Goal: Task Accomplishment & Management: Manage account settings

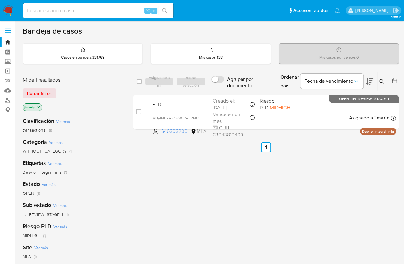
click at [379, 81] on icon at bounding box center [381, 81] width 5 height 5
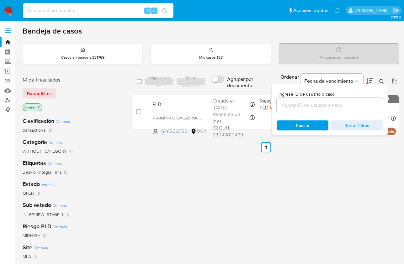
click at [318, 105] on input at bounding box center [329, 105] width 106 height 8
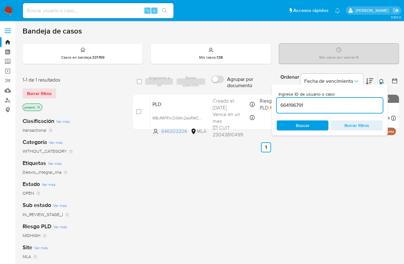
type input "664196791"
click at [381, 82] on div at bounding box center [380, 83] width 3 height 3
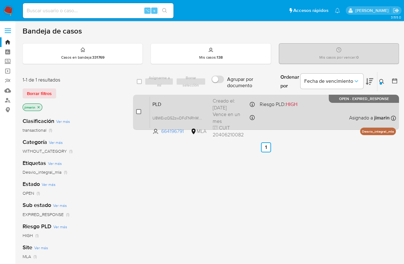
click at [138, 113] on input "checkbox" at bounding box center [138, 111] width 5 height 5
checkbox input "true"
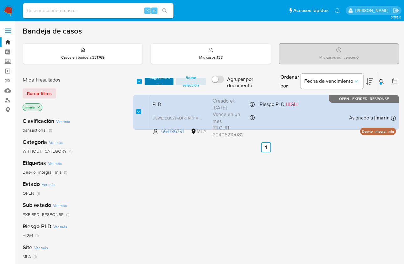
click at [157, 80] on span "Asignarme a mí" at bounding box center [159, 81] width 22 height 6
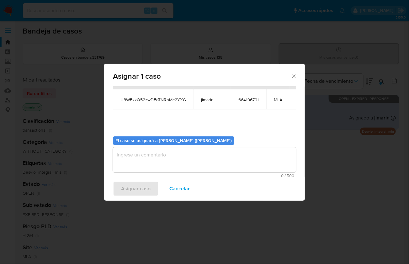
scroll to position [32, 0]
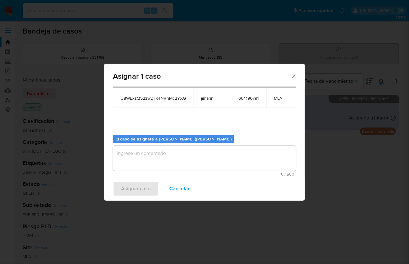
click at [204, 155] on textarea "assign-modal" at bounding box center [204, 158] width 183 height 25
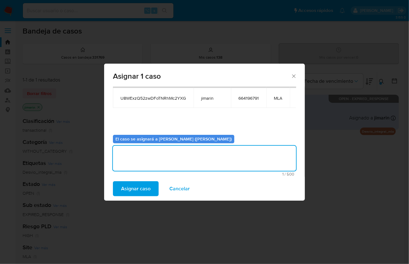
click at [138, 184] on span "Asignar caso" at bounding box center [135, 189] width 29 height 14
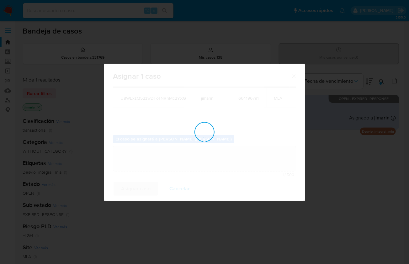
checkbox input "false"
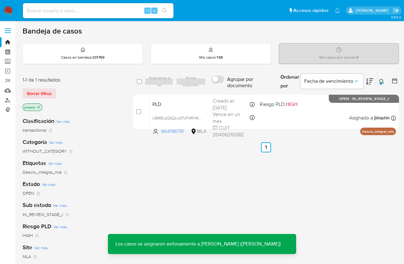
click at [326, 112] on div "PLD U8WExzQ52zwDFoTNRhMc2YXG 664196791 MLA Riesgo PLD: HIGH Creado el: 12/07/20…" at bounding box center [273, 112] width 246 height 32
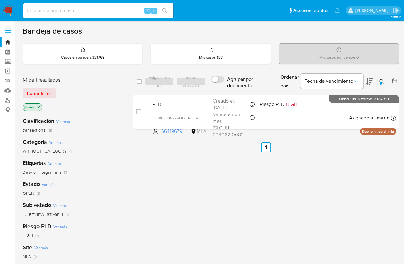
click at [384, 78] on button at bounding box center [382, 82] width 10 height 8
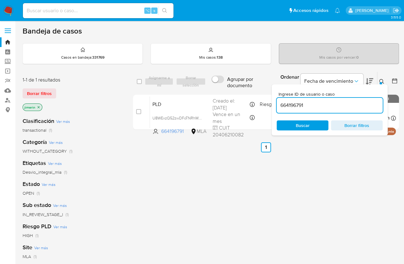
click at [340, 105] on input "664196791" at bounding box center [329, 105] width 106 height 8
type input "698803073"
click at [383, 82] on icon at bounding box center [381, 81] width 5 height 5
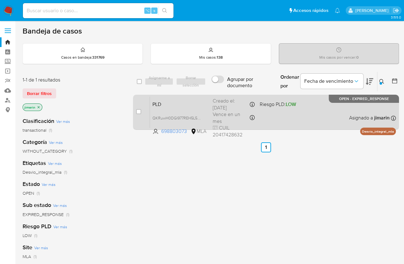
click at [134, 111] on div "case-item-checkbox No es posible asignar el caso PLD QKRuwH0DGI977REH5L5TtLKz 6…" at bounding box center [266, 112] width 266 height 35
click at [136, 111] on input "checkbox" at bounding box center [138, 111] width 5 height 5
checkbox input "true"
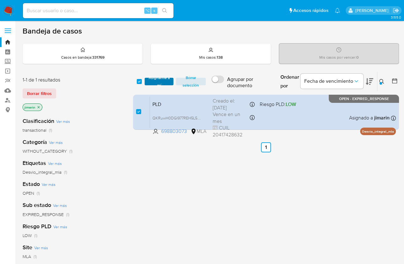
click at [155, 78] on span "Asignarme a mí" at bounding box center [159, 81] width 22 height 6
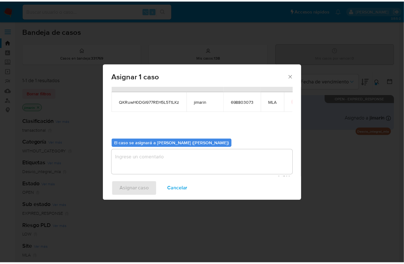
scroll to position [32, 0]
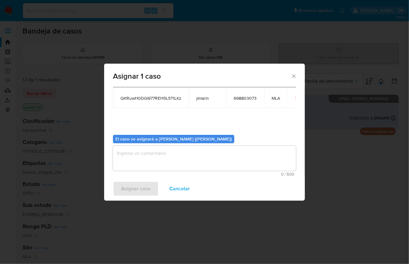
click at [211, 162] on textarea "assign-modal" at bounding box center [204, 158] width 183 height 25
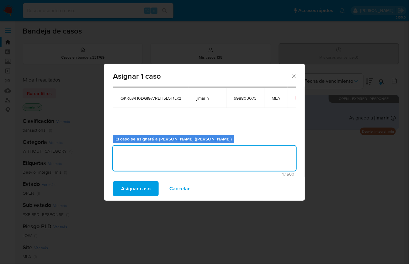
click at [138, 193] on span "Asignar caso" at bounding box center [135, 189] width 29 height 14
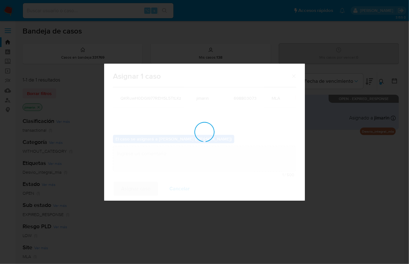
checkbox input "false"
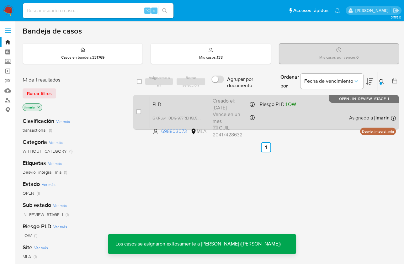
click at [328, 117] on div "PLD QKRuwH0DGI977REH5L5TtLKz 698803073 MLA Riesgo PLD: LOW Creado el: 12/07/202…" at bounding box center [273, 112] width 246 height 32
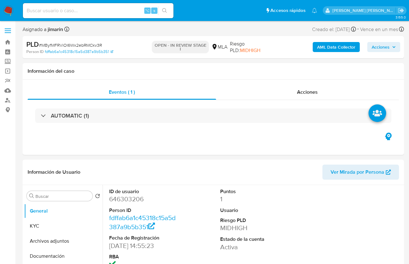
select select "10"
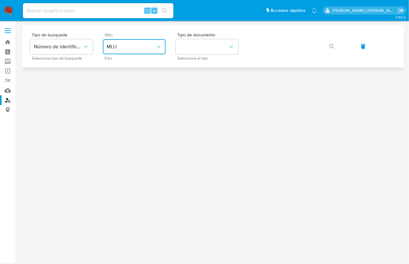
click at [160, 46] on icon "site_id" at bounding box center [158, 47] width 6 height 6
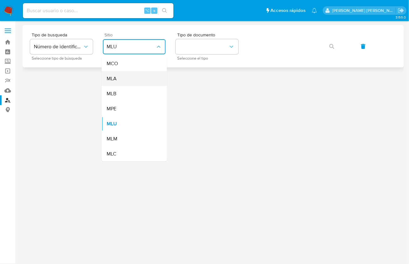
click at [128, 85] on div "MLA" at bounding box center [132, 78] width 51 height 15
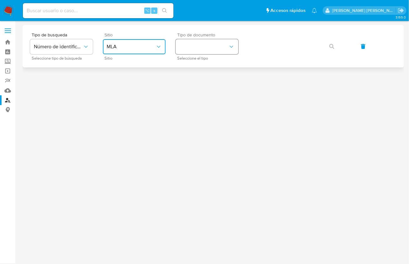
click at [210, 46] on button "identificationType" at bounding box center [206, 46] width 63 height 15
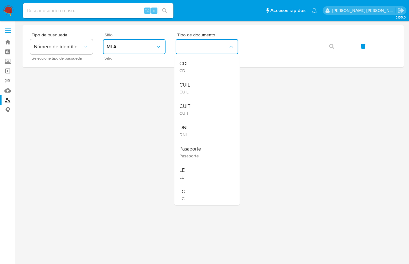
click at [197, 107] on div "CUIT CUIT" at bounding box center [204, 109] width 51 height 21
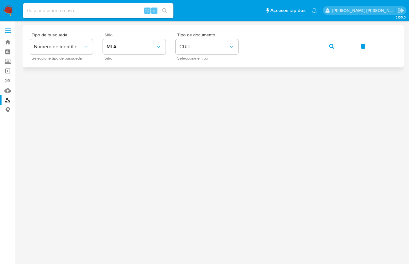
click at [334, 48] on button "button" at bounding box center [331, 46] width 21 height 15
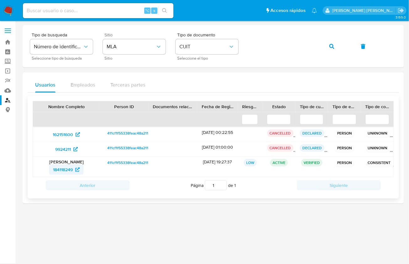
click at [62, 168] on span "184118249" at bounding box center [63, 170] width 20 height 10
click at [327, 49] on button "button" at bounding box center [331, 46] width 21 height 15
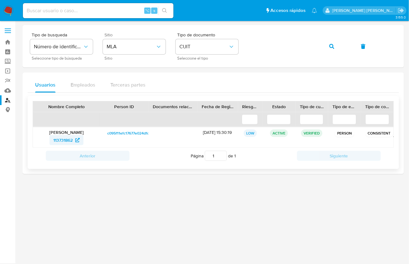
click at [66, 141] on span "113731862" at bounding box center [62, 140] width 19 height 10
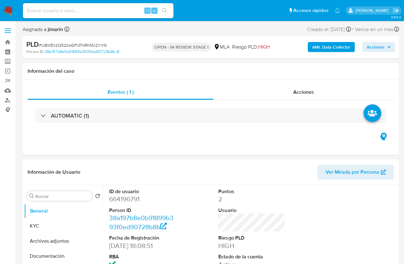
select select "10"
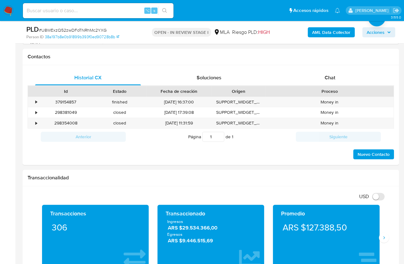
scroll to position [281, 0]
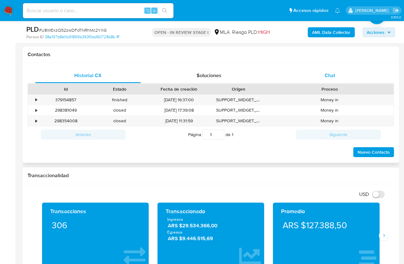
click at [336, 71] on div "Chat" at bounding box center [330, 75] width 106 height 15
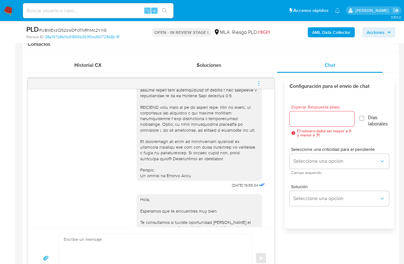
scroll to position [187, 0]
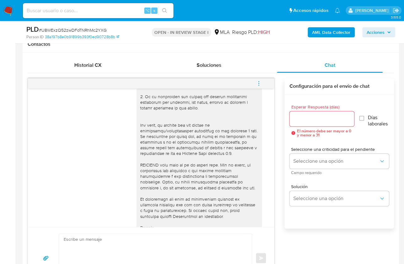
click at [254, 83] on button "menu-action" at bounding box center [258, 83] width 21 height 15
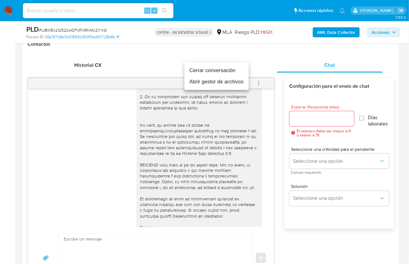
drag, startPoint x: 196, startPoint y: 71, endPoint x: 105, endPoint y: 73, distance: 91.2
click at [196, 71] on li "Cerrar conversación" at bounding box center [216, 70] width 64 height 11
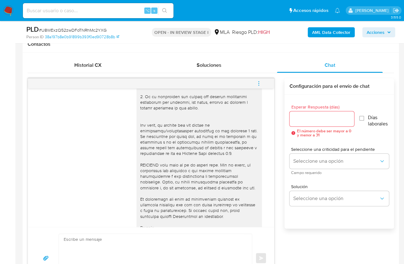
click at [89, 69] on div "Historial CX" at bounding box center [88, 65] width 106 height 15
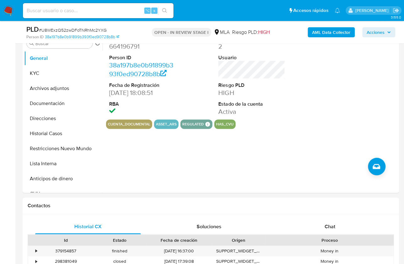
scroll to position [129, 0]
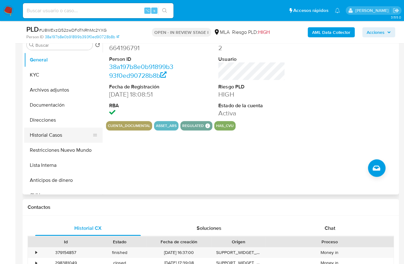
click at [61, 134] on button "Historial Casos" at bounding box center [60, 135] width 73 height 15
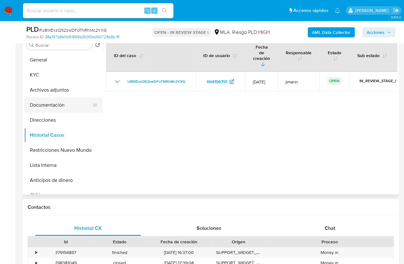
click at [71, 102] on button "Documentación" at bounding box center [60, 104] width 73 height 15
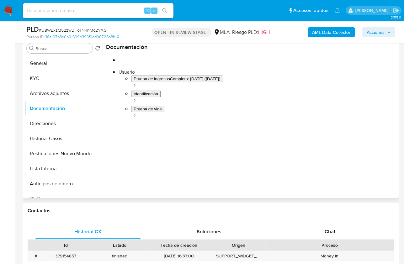
scroll to position [123, 0]
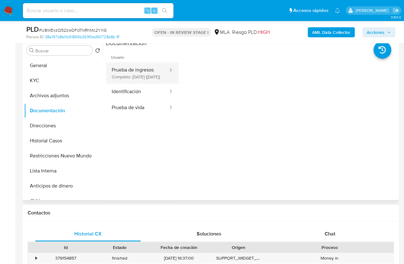
click at [148, 77] on button "Prueba de ingresos Completo: 26/03/2025 (hace 5 meses)" at bounding box center [137, 72] width 63 height 21
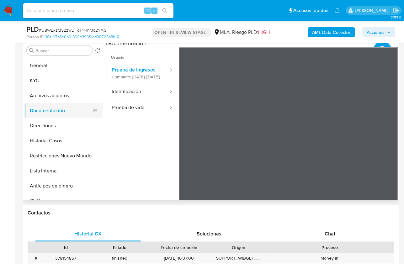
click at [43, 103] on button "Documentación" at bounding box center [60, 110] width 73 height 15
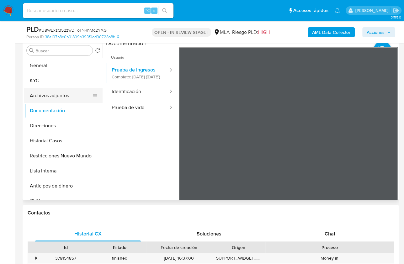
click at [43, 99] on button "Archivos adjuntos" at bounding box center [60, 95] width 73 height 15
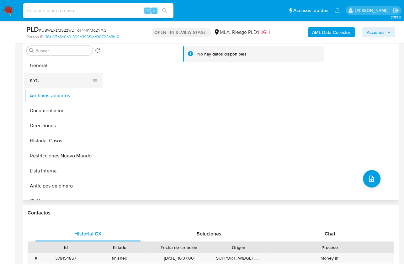
click at [46, 77] on button "KYC" at bounding box center [60, 80] width 73 height 15
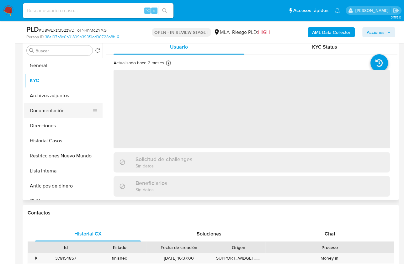
click at [55, 107] on button "Documentación" at bounding box center [60, 110] width 73 height 15
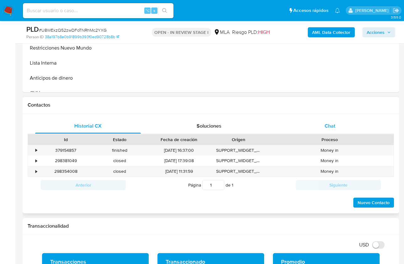
click at [332, 128] on span "Chat" at bounding box center [329, 125] width 11 height 7
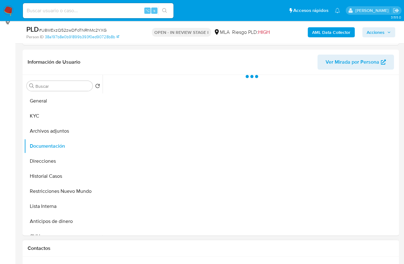
scroll to position [88, 0]
click at [49, 116] on button "KYC" at bounding box center [60, 115] width 73 height 15
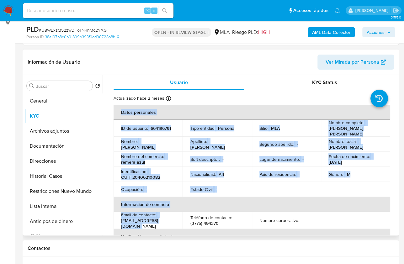
drag, startPoint x: 174, startPoint y: 222, endPoint x: 110, endPoint y: 222, distance: 63.9
click at [136, 220] on p "quirozfrankrd@gmail.com" at bounding box center [146, 222] width 51 height 11
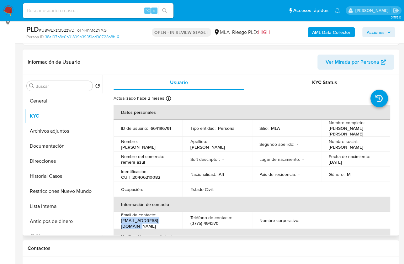
drag, startPoint x: 172, startPoint y: 222, endPoint x: 114, endPoint y: 223, distance: 58.3
click at [114, 223] on td "Email de contacto : quirozfrankrd@gmail.com" at bounding box center [147, 220] width 69 height 17
copy p "quirozfrankrd@gmail.com"
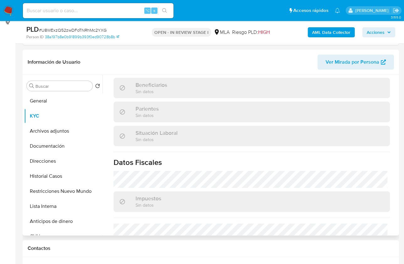
scroll to position [164, 0]
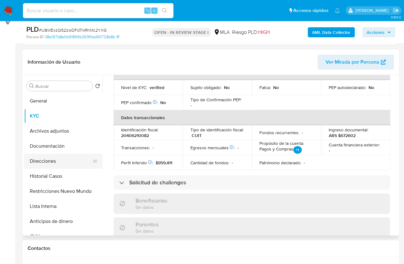
click at [52, 160] on button "Direcciones" at bounding box center [60, 161] width 73 height 15
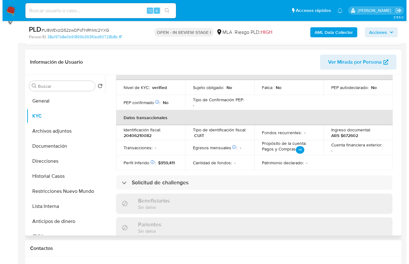
scroll to position [0, 0]
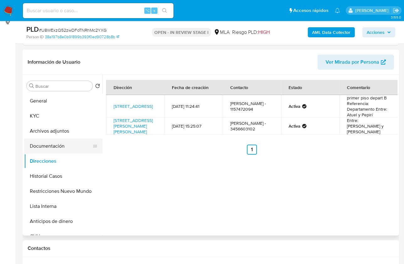
click at [42, 140] on button "Documentación" at bounding box center [60, 145] width 73 height 15
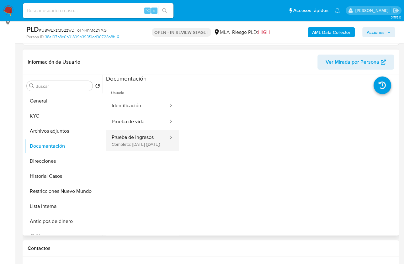
click at [148, 139] on button "Prueba de ingresos Completo: 26/03/2025 (hace 5 meses)" at bounding box center [137, 140] width 63 height 21
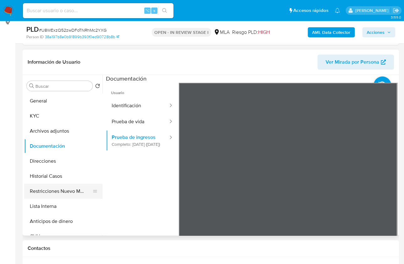
click at [60, 194] on button "Restricciones Nuevo Mundo" at bounding box center [60, 191] width 73 height 15
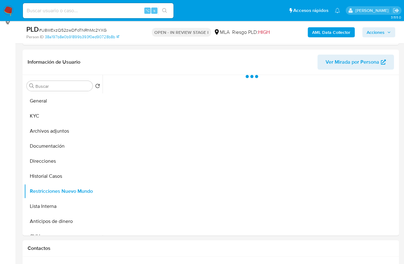
click at [319, 33] on b "AML Data Collector" at bounding box center [331, 32] width 38 height 10
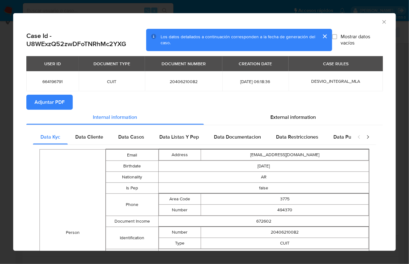
click at [58, 105] on span "Adjuntar PDF" at bounding box center [49, 102] width 30 height 14
click at [381, 23] on icon "Cerrar ventana" at bounding box center [384, 22] width 6 height 6
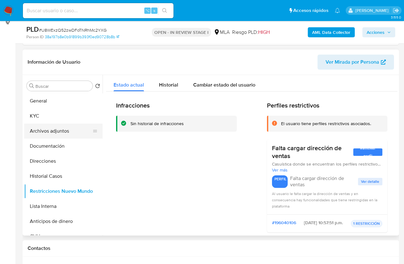
click at [48, 128] on button "Archivos adjuntos" at bounding box center [60, 130] width 73 height 15
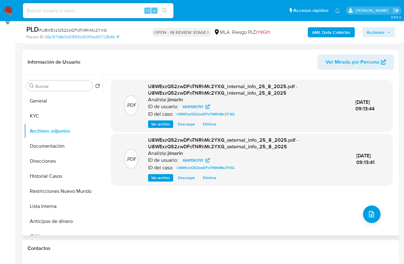
click at [373, 221] on div ".PDF U8WExzQ52zwDFoTNRhMc2YXG_internal_info_25_8_2025.pdf - U8WExzQ52zwDFoTNRhM…" at bounding box center [251, 155] width 281 height 150
drag, startPoint x: 378, startPoint y: 222, endPoint x: 365, endPoint y: 214, distance: 14.3
click at [378, 222] on div ".PDF U8WExzQ52zwDFoTNRhMc2YXG_internal_info_25_8_2025.pdf - U8WExzQ52zwDFoTNRhM…" at bounding box center [251, 155] width 281 height 150
click at [367, 214] on icon "upload-file" at bounding box center [371, 214] width 8 height 8
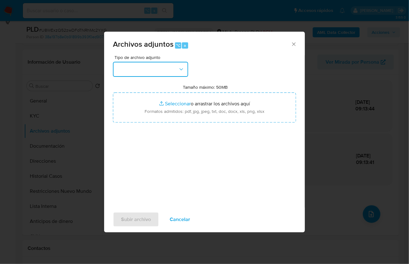
click at [159, 70] on button "button" at bounding box center [150, 69] width 75 height 15
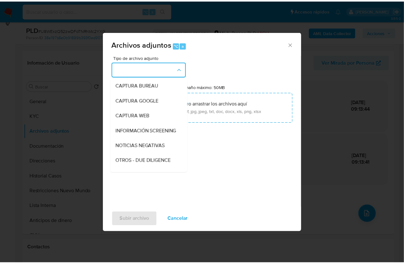
scroll to position [116, 0]
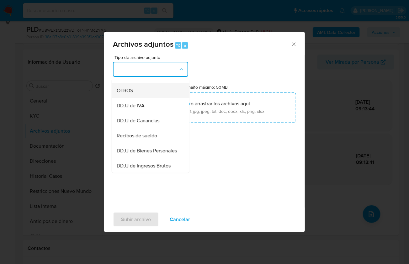
click at [142, 95] on div "OTROS" at bounding box center [149, 90] width 64 height 15
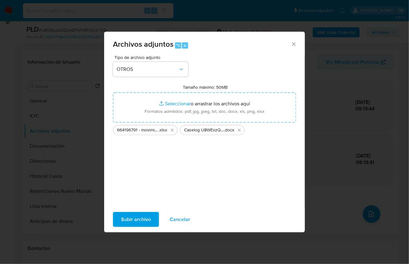
click at [141, 220] on span "Subir archivo" at bounding box center [136, 219] width 30 height 14
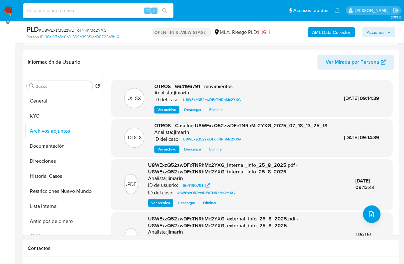
click at [384, 28] on span "Acciones" at bounding box center [375, 32] width 18 height 10
click at [384, 30] on span "Acciones" at bounding box center [375, 32] width 18 height 10
click at [378, 32] on span "Acciones" at bounding box center [375, 32] width 18 height 10
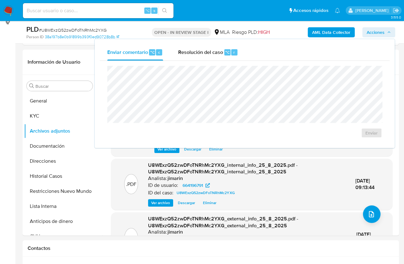
click at [245, 60] on div "Enviar comentario ⌥ c Resolución del caso ⌥ r" at bounding box center [245, 52] width 290 height 16
click at [215, 53] on span "Resolución del caso" at bounding box center [200, 51] width 45 height 7
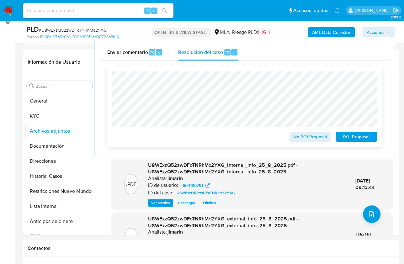
click at [310, 141] on span "No ROI Proposal" at bounding box center [310, 136] width 33 height 9
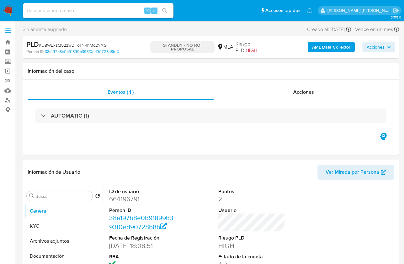
select select "10"
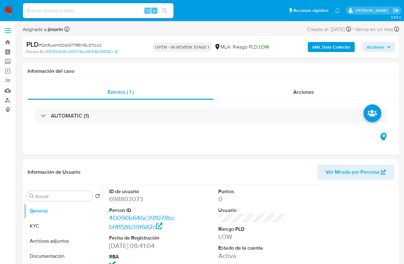
select select "10"
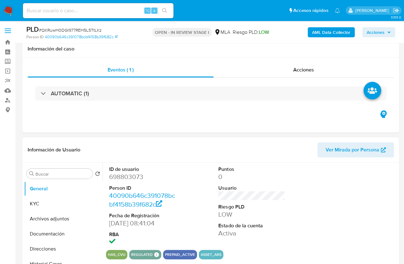
scroll to position [175, 0]
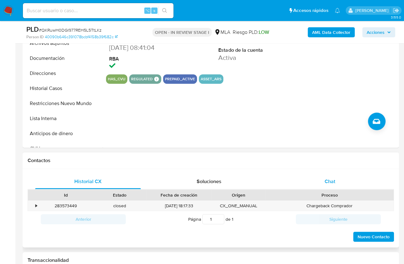
click at [348, 178] on div "Chat" at bounding box center [330, 181] width 106 height 15
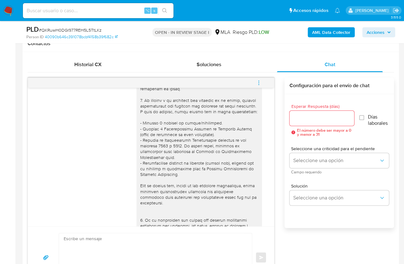
scroll to position [0, 0]
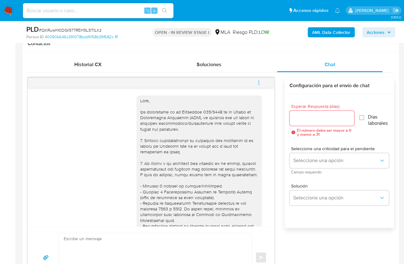
click at [261, 75] on button "menu-action" at bounding box center [258, 82] width 21 height 15
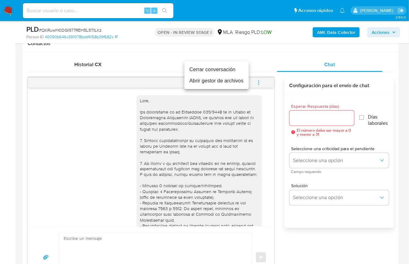
click at [206, 66] on li "Cerrar conversación" at bounding box center [216, 69] width 64 height 11
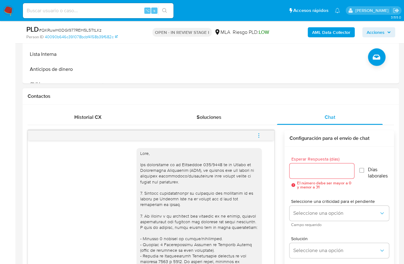
scroll to position [239, 0]
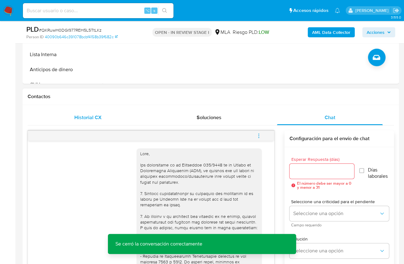
click at [98, 107] on div "Historial CX Soluciones Chat Id Estado Fecha de creación Origen Proceso • 28357…" at bounding box center [211, 225] width 376 height 241
click at [98, 110] on div "Historial CX" at bounding box center [88, 117] width 106 height 15
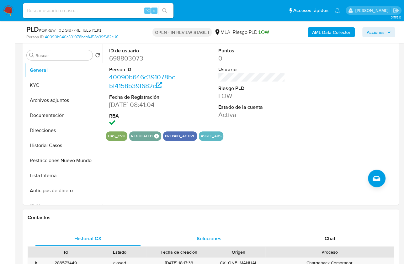
scroll to position [118, 0]
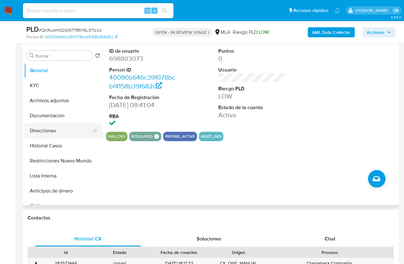
click at [47, 127] on button "Direcciones" at bounding box center [60, 130] width 73 height 15
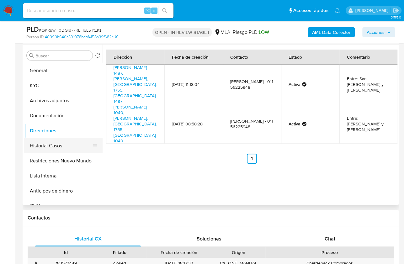
click at [60, 142] on button "Historial Casos" at bounding box center [60, 145] width 73 height 15
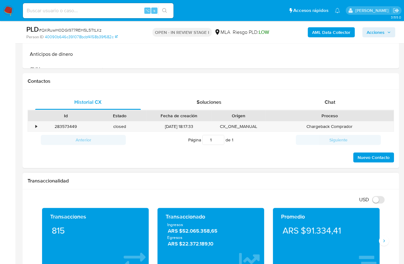
scroll to position [256, 0]
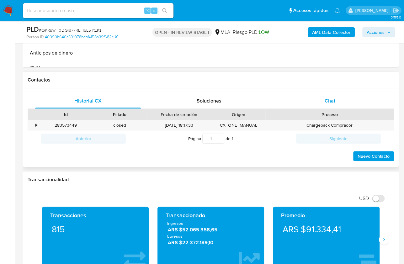
click at [334, 97] on span "Chat" at bounding box center [329, 100] width 11 height 7
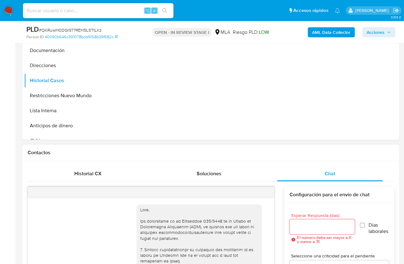
scroll to position [142, 0]
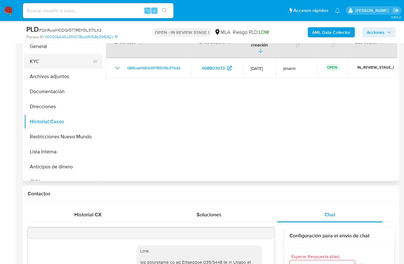
click at [48, 61] on button "KYC" at bounding box center [60, 61] width 73 height 15
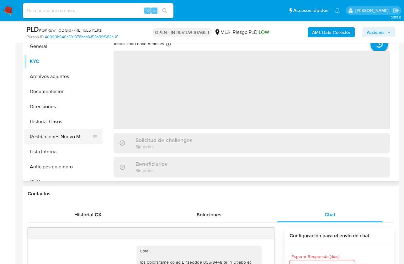
click at [86, 139] on button "Restricciones Nuevo Mundo" at bounding box center [60, 136] width 73 height 15
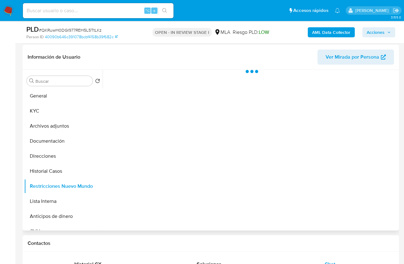
scroll to position [92, 0]
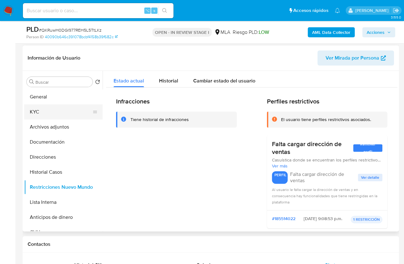
click at [54, 118] on button "KYC" at bounding box center [60, 111] width 73 height 15
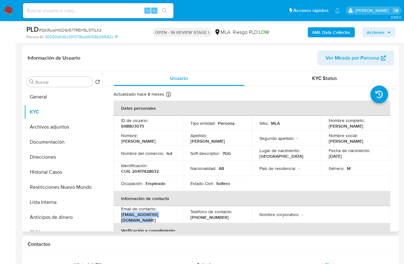
drag, startPoint x: 180, startPoint y: 217, endPoint x: 120, endPoint y: 217, distance: 59.2
click at [120, 217] on td "Email de contacto : [EMAIL_ADDRESS][DOMAIN_NAME]" at bounding box center [147, 214] width 69 height 17
copy p "[EMAIL_ADDRESS][DOMAIN_NAME]"
click at [60, 114] on button "KYC" at bounding box center [60, 111] width 73 height 15
click at [182, 79] on span "Usuario" at bounding box center [179, 78] width 18 height 7
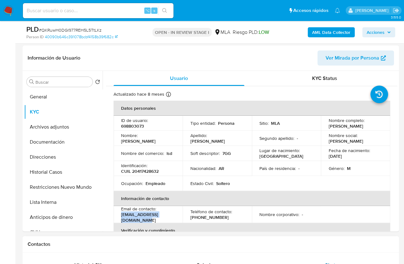
click at [383, 258] on button "Chat" at bounding box center [329, 265] width 121 height 15
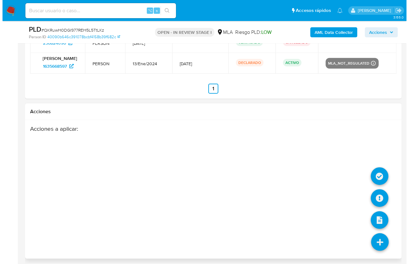
scroll to position [1156, 0]
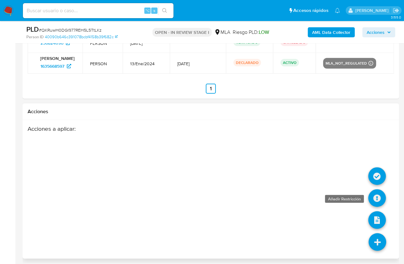
click at [378, 203] on icon at bounding box center [377, 198] width 18 height 18
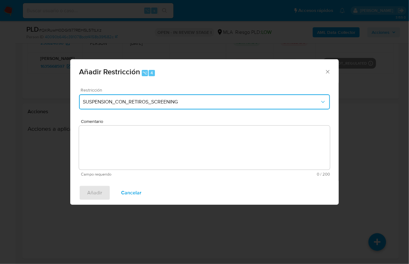
click at [161, 102] on span "SUSPENSION_CON_RETIROS_SCREENING" at bounding box center [201, 102] width 237 height 6
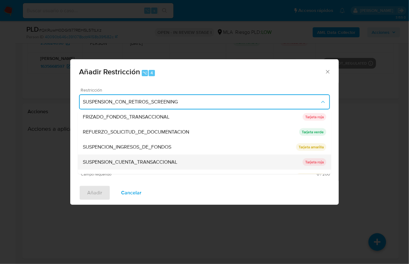
scroll to position [129, 0]
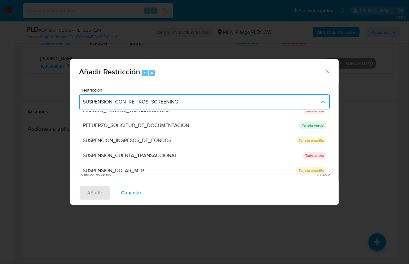
click at [138, 153] on span "SUSPENSION_CUENTA_TRANSACCIONAL" at bounding box center [130, 155] width 94 height 6
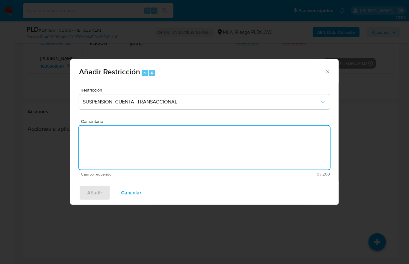
click at [140, 150] on textarea "Comentario" at bounding box center [204, 148] width 251 height 44
type textarea "AML"
click at [81, 197] on button "Añadir" at bounding box center [94, 192] width 31 height 15
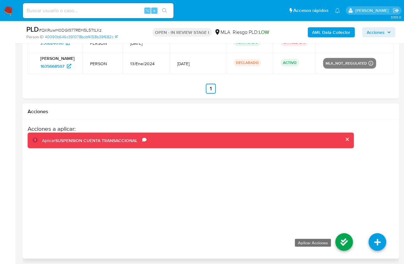
click at [347, 238] on icon at bounding box center [344, 242] width 18 height 18
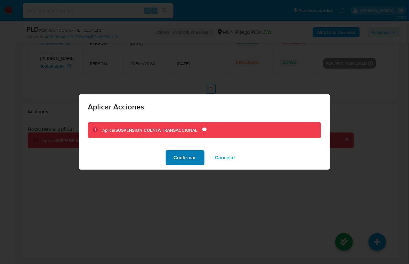
click at [182, 158] on span "Confirmar" at bounding box center [185, 158] width 23 height 14
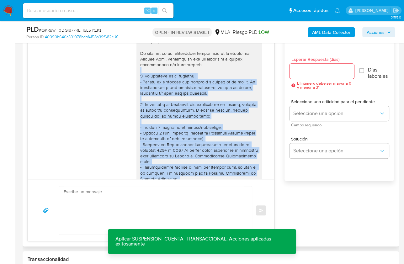
scroll to position [480, 0]
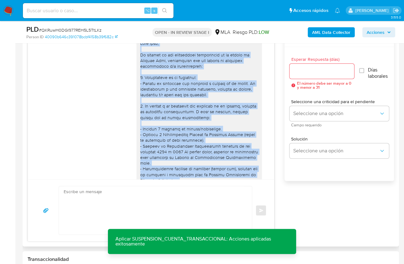
drag, startPoint x: 184, startPoint y: 160, endPoint x: 133, endPoint y: 60, distance: 112.0
click at [136, 60] on div at bounding box center [198, 208] width 125 height 341
copy div "Hola Ivan, En función de las operaciones registradas en tu cuenta de Mercado Pa…"
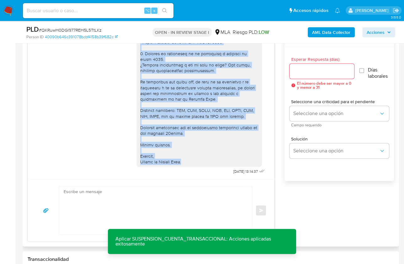
scroll to position [709, 0]
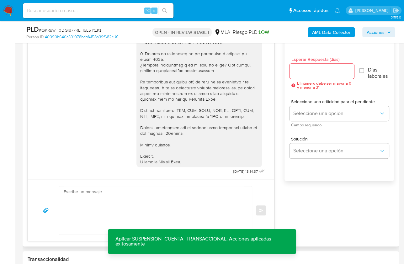
click at [162, 196] on textarea at bounding box center [154, 210] width 180 height 48
paste textarea "Hola Ivan, En función de las operaciones registradas en tu cuenta de Mercado Pa…"
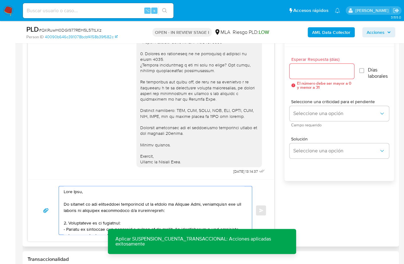
scroll to position [247, 0]
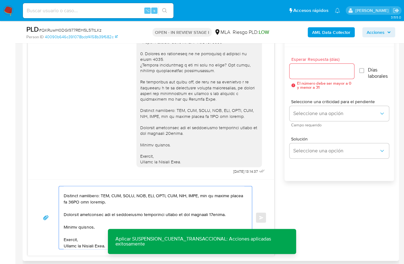
type textarea "Hola Ivan, En función de las operaciones registradas en tu cuenta de Mercado Pa…"
click at [295, 72] on input "Esperar Respuesta (días)" at bounding box center [321, 71] width 65 height 8
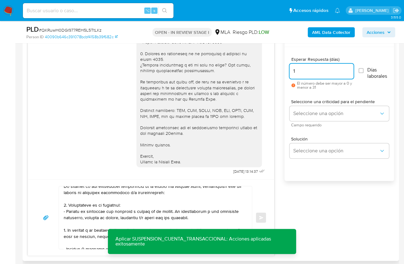
scroll to position [0, 0]
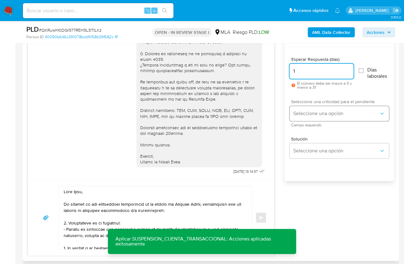
type input "1"
click at [314, 113] on span "Seleccione una opción" at bounding box center [336, 113] width 86 height 6
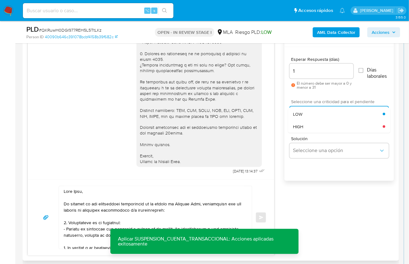
click at [311, 120] on div "HIGH" at bounding box center [338, 126] width 90 height 13
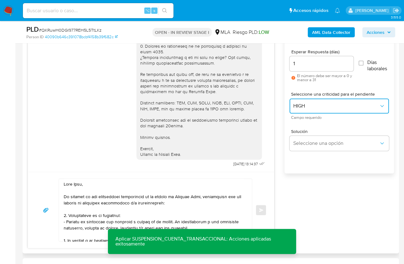
scroll to position [350, 0]
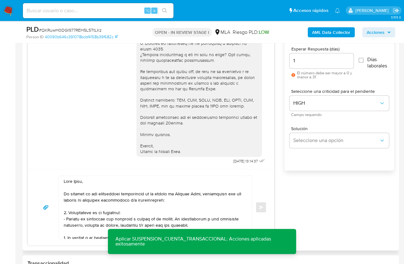
click at [254, 206] on div "Enviar" at bounding box center [150, 206] width 231 height 63
drag, startPoint x: 63, startPoint y: 180, endPoint x: 133, endPoint y: 213, distance: 77.7
click at [133, 213] on div at bounding box center [154, 207] width 190 height 63
drag, startPoint x: 94, startPoint y: 193, endPoint x: 65, endPoint y: 185, distance: 30.8
click at [93, 193] on textarea at bounding box center [154, 207] width 180 height 63
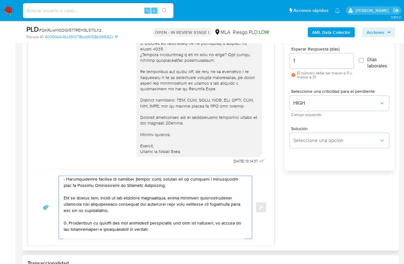
scroll to position [248, 0]
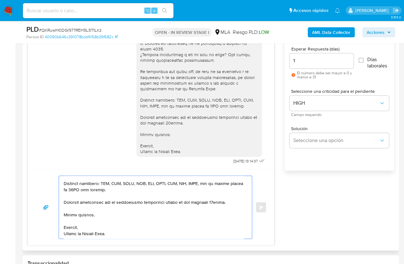
drag, startPoint x: 63, startPoint y: 180, endPoint x: 181, endPoint y: 245, distance: 134.9
click at [181, 245] on div "Historial CX Soluciones Chat Id Estado Fecha de creación Origen Proceso • 28357…" at bounding box center [211, 123] width 376 height 256
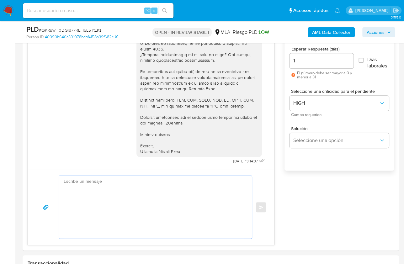
scroll to position [0, 0]
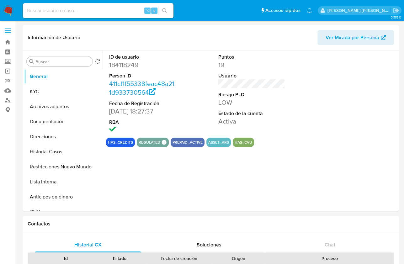
select select "10"
click at [56, 142] on button "Direcciones" at bounding box center [60, 136] width 73 height 15
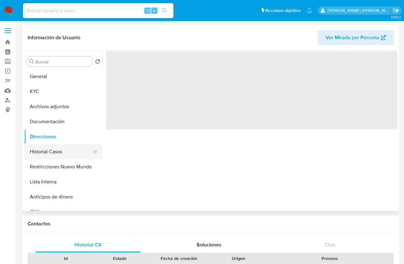
click at [55, 150] on button "Historial Casos" at bounding box center [60, 151] width 73 height 15
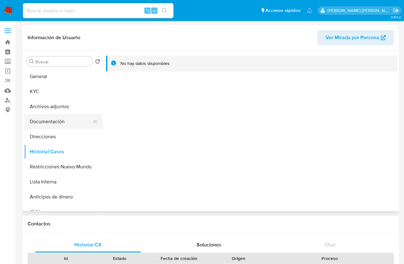
click at [54, 120] on button "Documentación" at bounding box center [60, 121] width 73 height 15
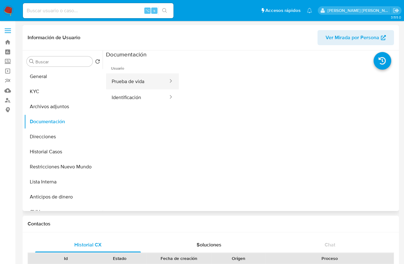
click at [129, 81] on button "Prueba de vida" at bounding box center [137, 81] width 63 height 16
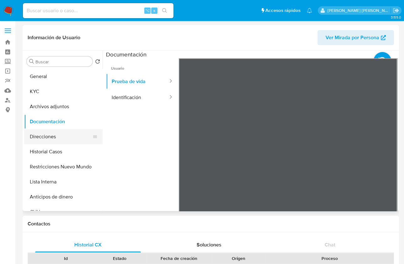
click at [50, 138] on button "Direcciones" at bounding box center [60, 136] width 73 height 15
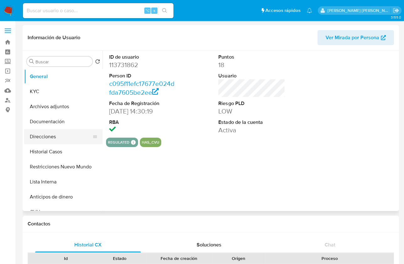
select select "10"
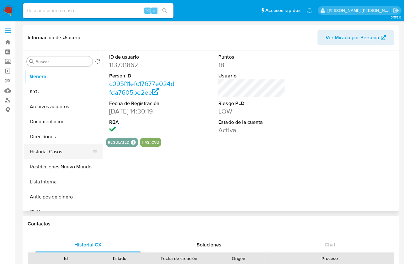
click at [68, 153] on button "Historial Casos" at bounding box center [60, 151] width 73 height 15
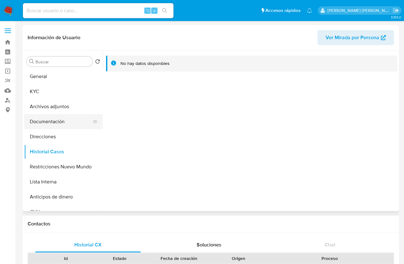
click at [52, 124] on button "Documentación" at bounding box center [60, 121] width 73 height 15
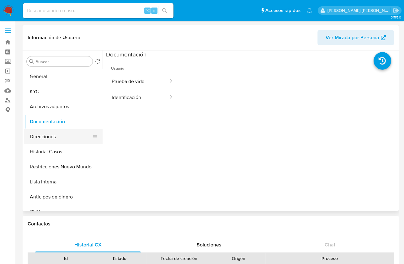
click at [53, 138] on button "Direcciones" at bounding box center [60, 136] width 73 height 15
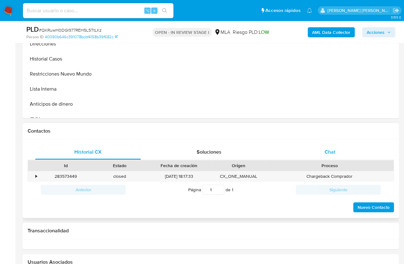
click at [328, 151] on span "Chat" at bounding box center [329, 151] width 11 height 7
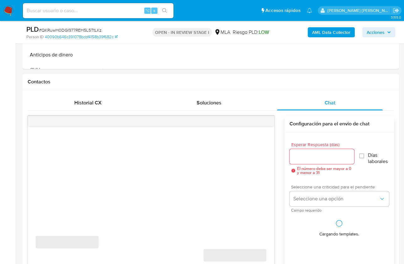
scroll to position [319, 0]
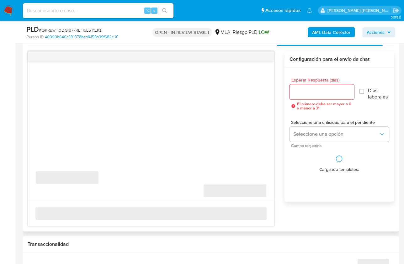
select select "10"
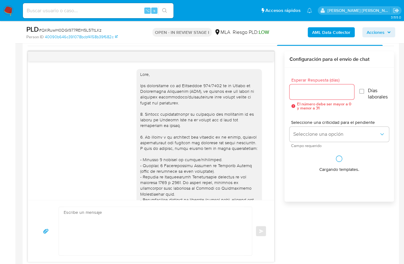
scroll to position [709, 0]
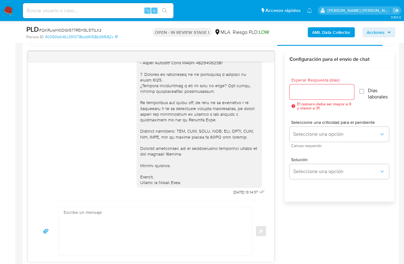
click at [201, 222] on textarea at bounding box center [154, 231] width 180 height 48
paste textarea "Lore Ipsu, Do sitamet co adi elitseddoei temporincid ut la etdolo ma Aliquae Ad…"
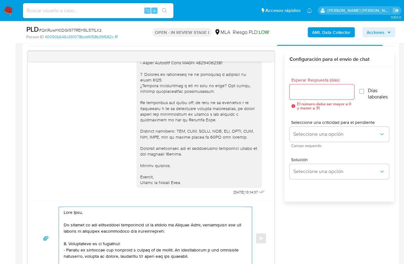
scroll to position [247, 0]
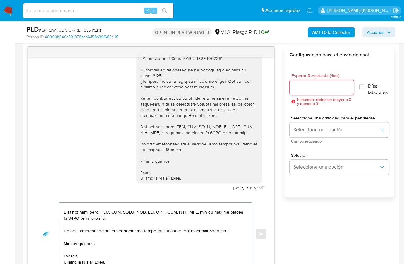
type textarea "Lore Ipsu, Do sitamet co adi elitseddoei temporincid ut la etdolo ma Aliquae Ad…"
click at [315, 91] on div at bounding box center [321, 87] width 65 height 15
click at [315, 89] on input "Esperar Respuesta (días)" at bounding box center [321, 87] width 65 height 8
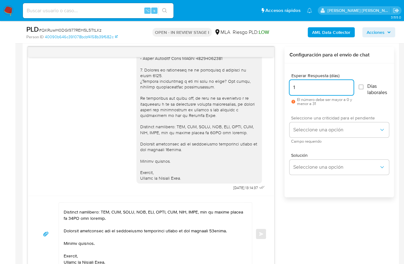
type input "1"
click at [313, 137] on div "Seleccione una criticidad para el pendiente Seleccione una opción Campo requeri…" at bounding box center [338, 129] width 99 height 27
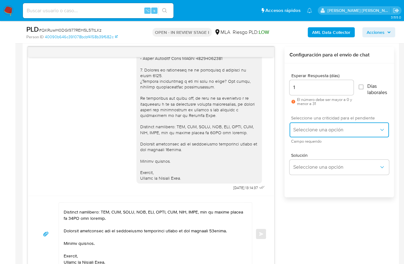
click at [314, 133] on button "Seleccione una opción" at bounding box center [338, 129] width 99 height 15
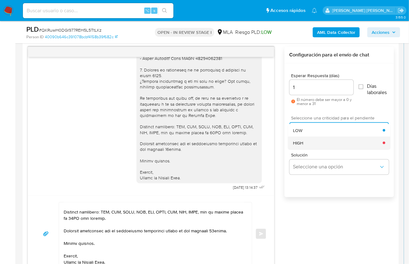
click at [315, 143] on div "HIGH" at bounding box center [338, 143] width 90 height 13
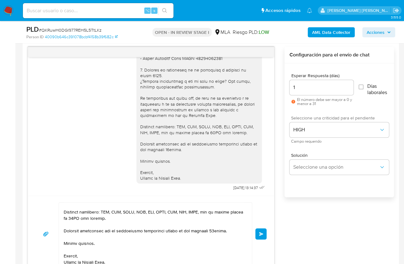
click at [262, 230] on button "Enviar" at bounding box center [260, 233] width 11 height 11
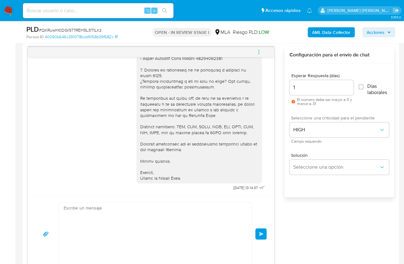
scroll to position [1063, 0]
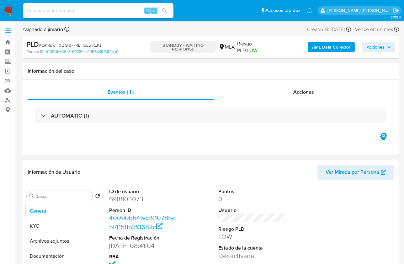
select select "10"
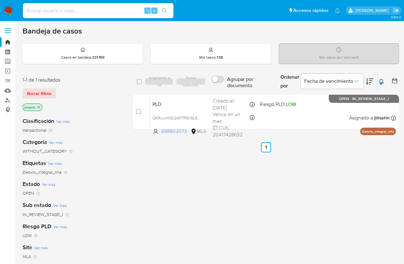
click at [381, 81] on icon at bounding box center [381, 81] width 5 height 5
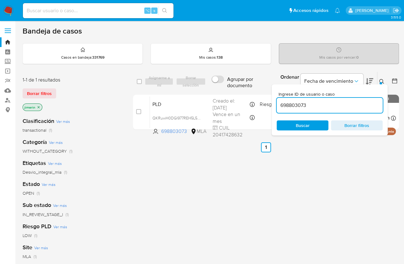
click at [338, 105] on input "698803073" at bounding box center [329, 105] width 106 height 8
type input "543397463"
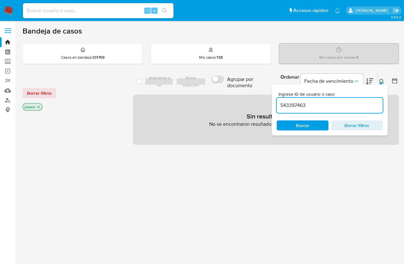
click at [41, 106] on div "jimarin" at bounding box center [33, 107] width 20 height 8
click at [39, 106] on icon "close-filter" at bounding box center [39, 107] width 4 height 4
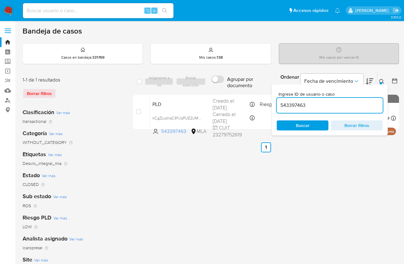
click at [379, 81] on icon at bounding box center [381, 81] width 5 height 5
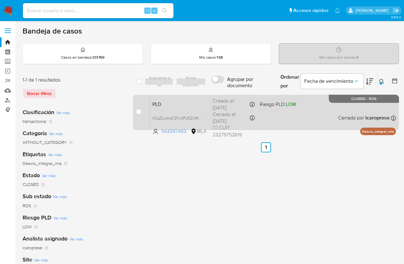
click at [312, 119] on div "PLD kCgZLvphqC9YJqPUE2UMZqf2 543397463 MLA Riesgo PLD: LOW Creado el: 12/06/202…" at bounding box center [273, 112] width 246 height 32
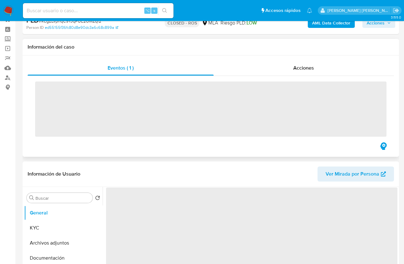
scroll to position [23, 0]
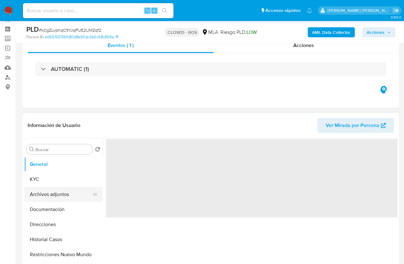
click at [58, 198] on button "Archivos adjuntos" at bounding box center [60, 194] width 73 height 15
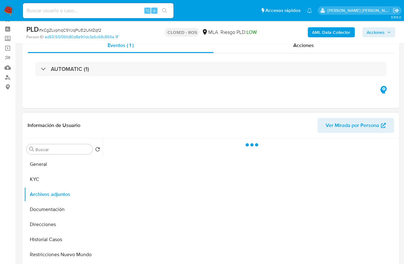
select select "10"
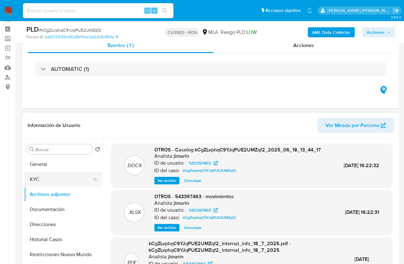
click at [41, 176] on button "KYC" at bounding box center [60, 179] width 73 height 15
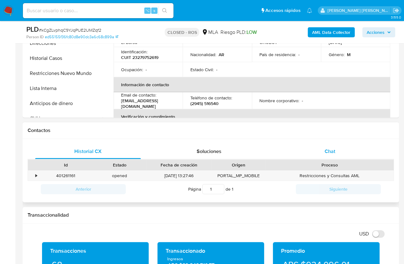
click at [349, 144] on div "Chat" at bounding box center [330, 151] width 106 height 15
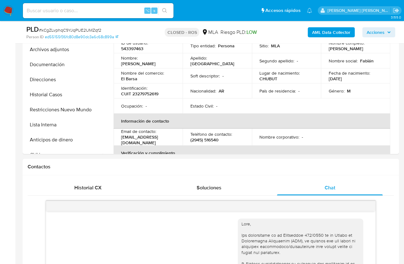
scroll to position [167, 0]
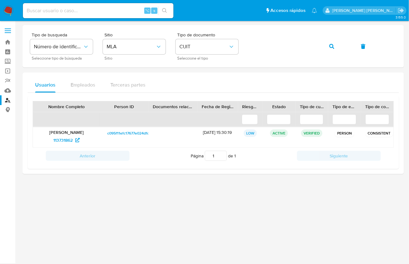
click at [8, 10] on img at bounding box center [8, 10] width 11 height 11
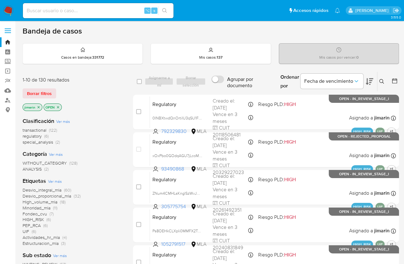
click at [40, 136] on span "regulatory" at bounding box center [32, 136] width 19 height 6
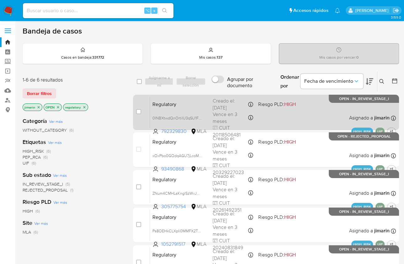
click at [349, 116] on span "Asignado a jimarin" at bounding box center [369, 117] width 40 height 7
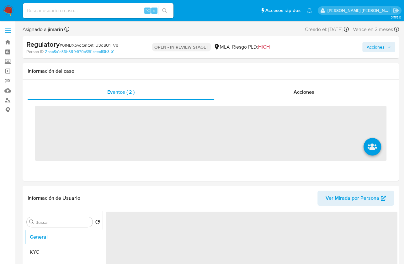
click at [374, 44] on span "Acciones" at bounding box center [375, 47] width 18 height 10
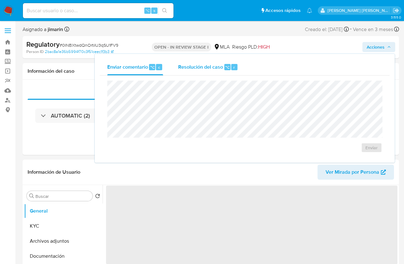
click at [221, 67] on span "Resolución del caso" at bounding box center [200, 66] width 45 height 7
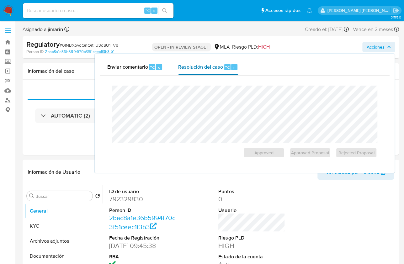
select select "10"
